Goal: Task Accomplishment & Management: Manage account settings

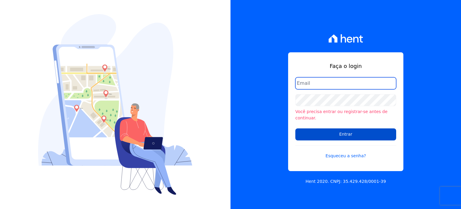
type input "[PERSON_NAME][EMAIL_ADDRESS][DOMAIN_NAME]"
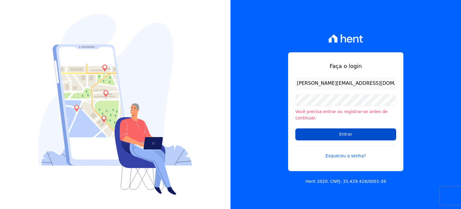
click at [342, 132] on input "Entrar" at bounding box center [345, 134] width 101 height 12
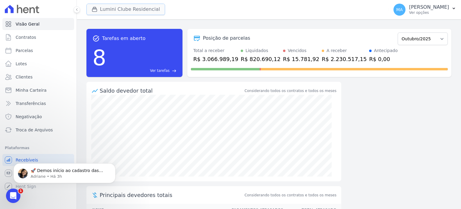
click at [133, 10] on button "Lumini Clube Residencial" at bounding box center [125, 9] width 79 height 11
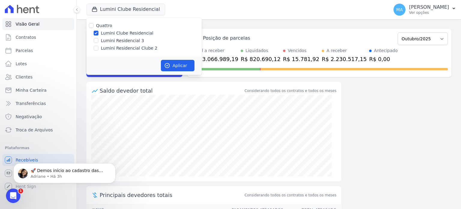
click at [124, 47] on label "Lumini Residencial Clube 2" at bounding box center [129, 48] width 56 height 6
click at [98, 47] on input "Lumini Residencial Clube 2" at bounding box center [96, 48] width 5 height 5
checkbox input "true"
click at [124, 41] on label "Lumini Residencial 3" at bounding box center [122, 41] width 43 height 6
click at [98, 41] on input "Lumini Residencial 3" at bounding box center [96, 40] width 5 height 5
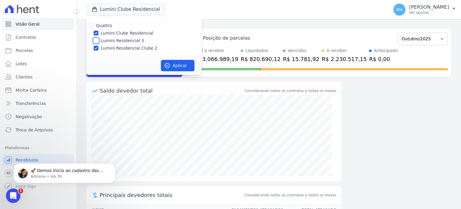
checkbox input "true"
click at [123, 47] on label "Lumini Residencial Clube 2" at bounding box center [129, 48] width 56 height 6
click at [98, 47] on input "Lumini Residencial Clube 2" at bounding box center [96, 48] width 5 height 5
checkbox input "false"
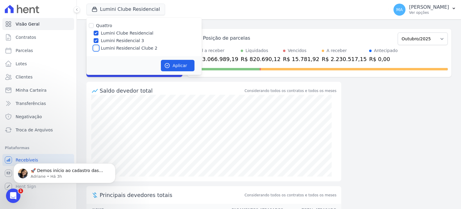
checkbox input "false"
click at [125, 33] on label "Lumini Clube Residencial" at bounding box center [127, 33] width 53 height 6
click at [98, 33] on input "Lumini Clube Residencial" at bounding box center [96, 33] width 5 height 5
checkbox input "false"
click at [172, 65] on button "Aplicar" at bounding box center [178, 65] width 34 height 11
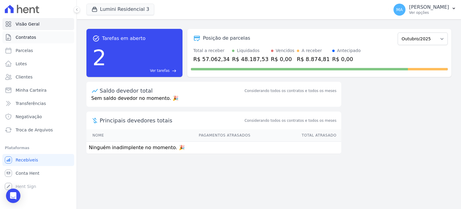
click at [38, 43] on link "Contratos" at bounding box center [38, 37] width 72 height 12
click at [38, 40] on link "Contratos" at bounding box center [38, 37] width 72 height 12
